Goal: Information Seeking & Learning: Learn about a topic

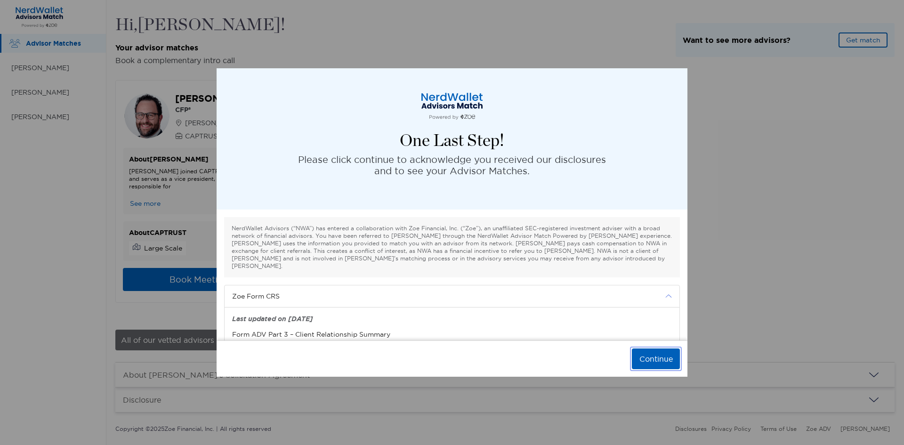
click at [652, 363] on button "Continue" at bounding box center [656, 359] width 48 height 21
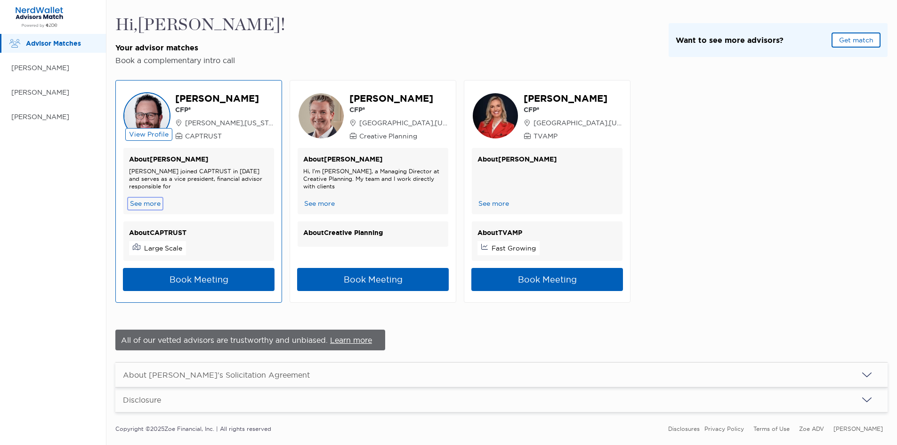
click at [154, 203] on button "See more" at bounding box center [145, 204] width 32 height 10
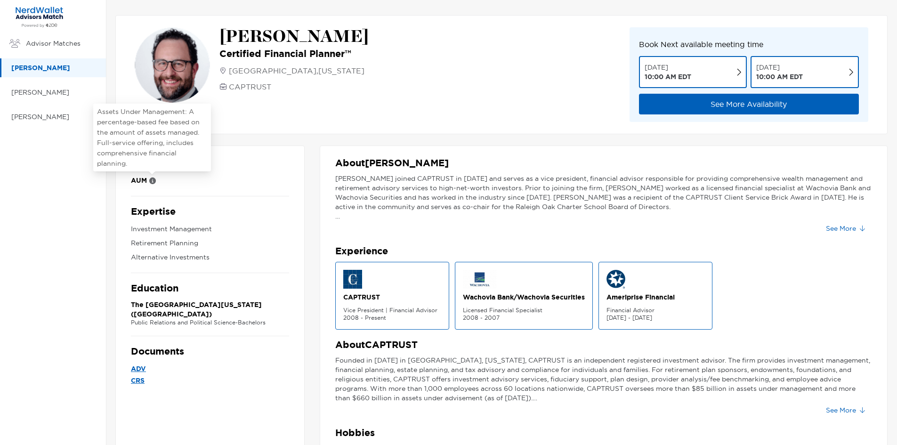
click at [153, 182] on icon at bounding box center [152, 181] width 7 height 7
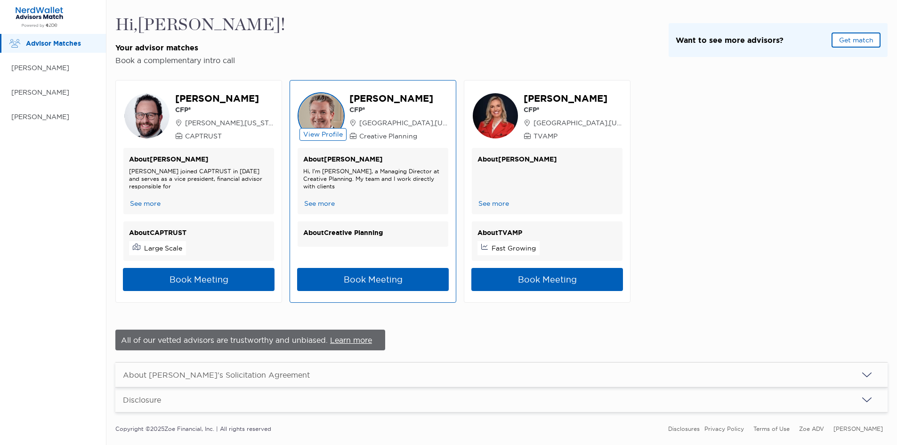
click at [367, 97] on p "[PERSON_NAME]" at bounding box center [398, 98] width 99 height 13
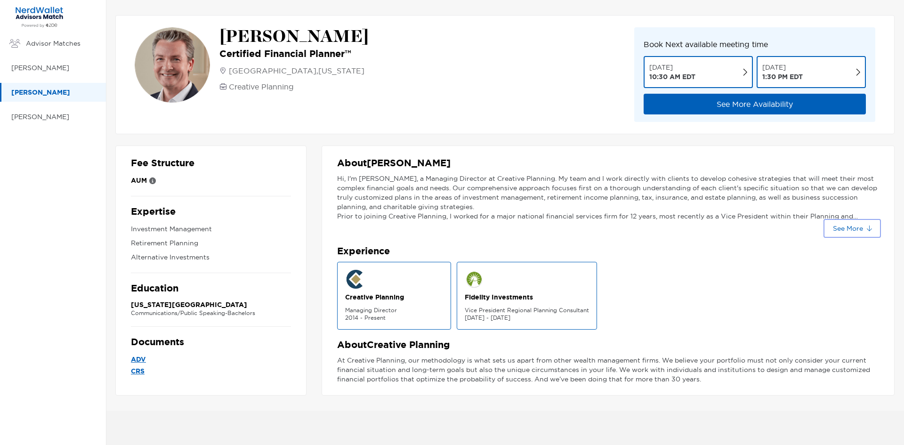
click at [849, 228] on button "See More" at bounding box center [853, 228] width 54 height 15
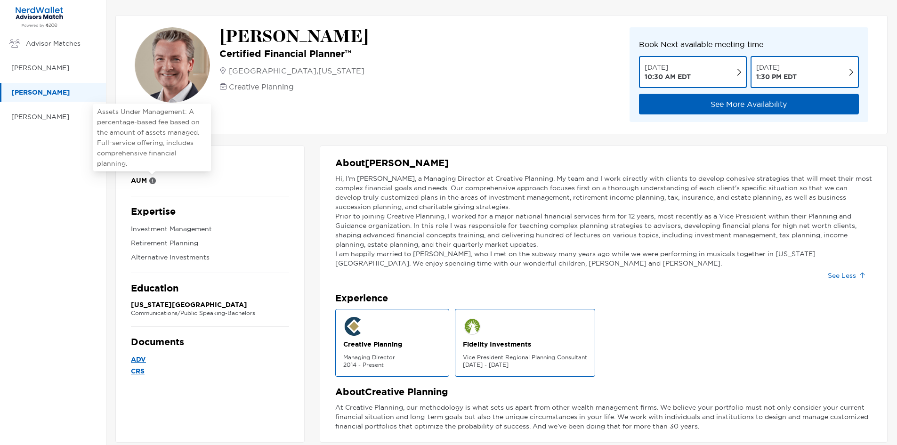
click at [152, 181] on icon at bounding box center [152, 181] width 7 height 7
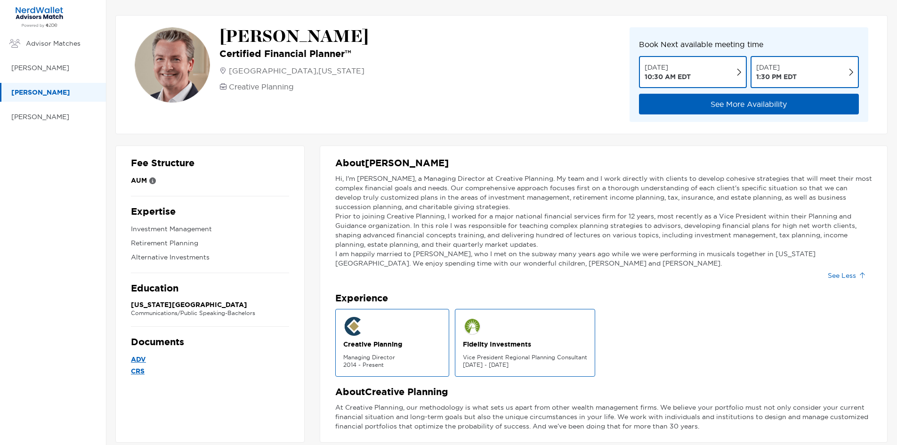
click at [135, 361] on p "ADV" at bounding box center [210, 360] width 158 height 12
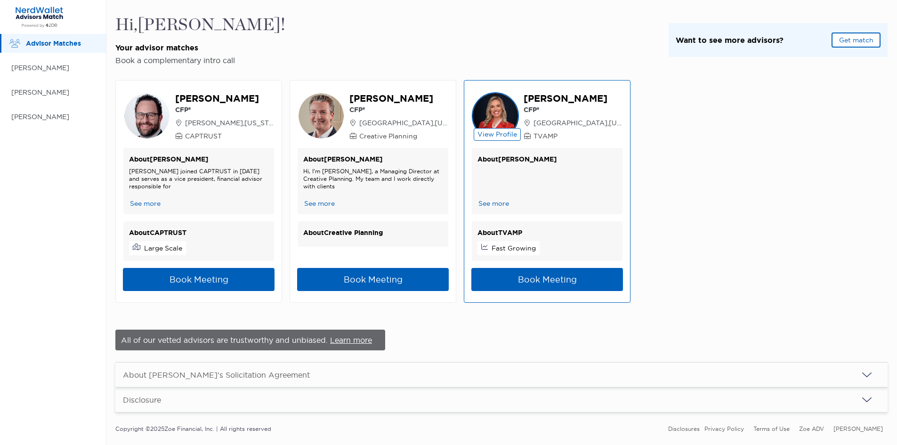
click at [585, 99] on p "[PERSON_NAME]" at bounding box center [573, 98] width 99 height 13
